Goal: Find specific page/section: Find specific page/section

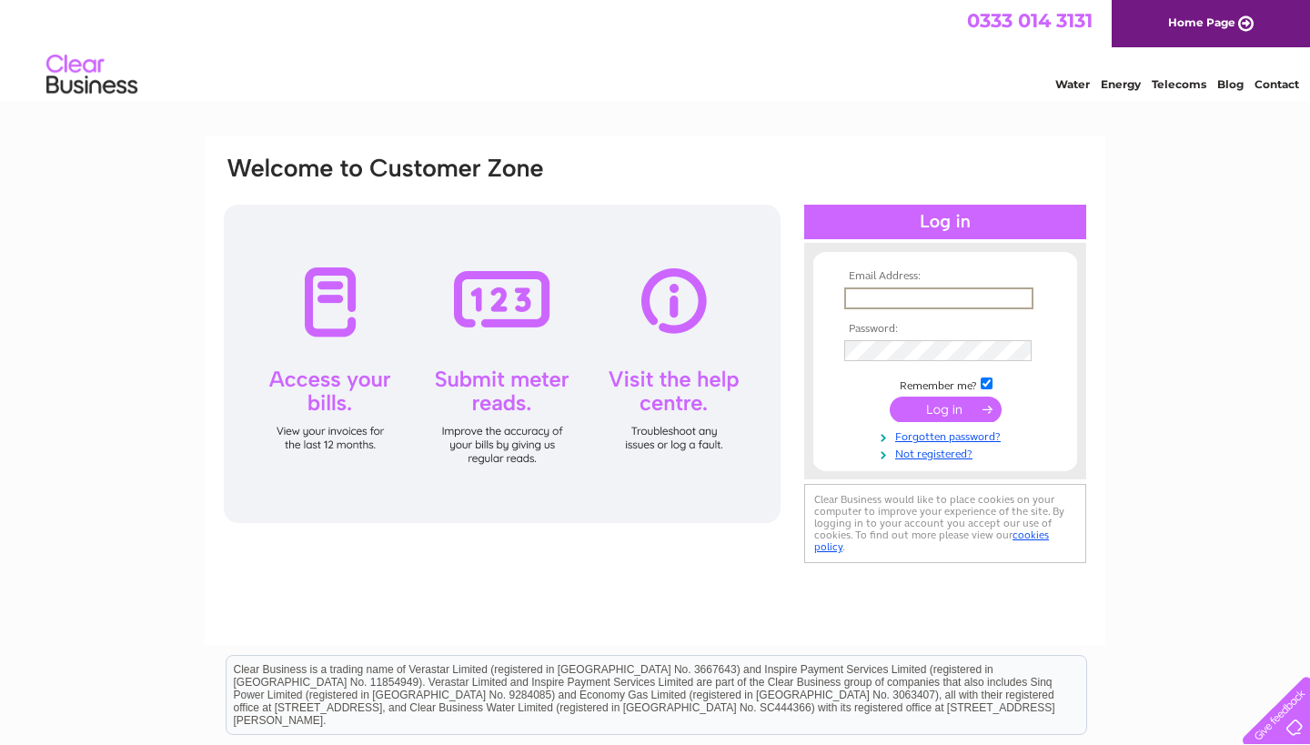
type input "pro-grip@btconnect.com"
click at [945, 408] on input "submit" at bounding box center [946, 409] width 112 height 25
click at [934, 417] on input "submit" at bounding box center [946, 409] width 112 height 25
click at [934, 408] on input "submit" at bounding box center [946, 409] width 112 height 25
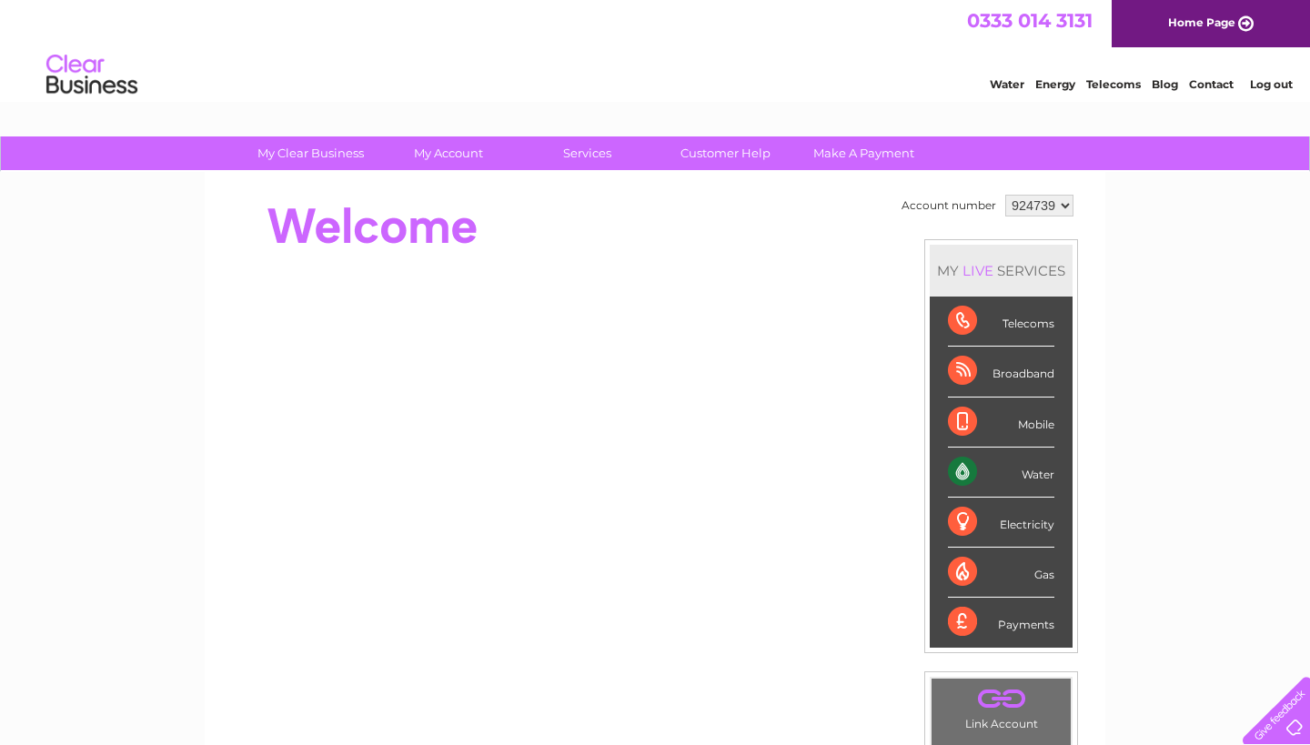
click at [1213, 83] on link "Contact" at bounding box center [1211, 84] width 45 height 14
click at [716, 158] on link "Customer Help" at bounding box center [725, 153] width 150 height 34
